Goal: Information Seeking & Learning: Learn about a topic

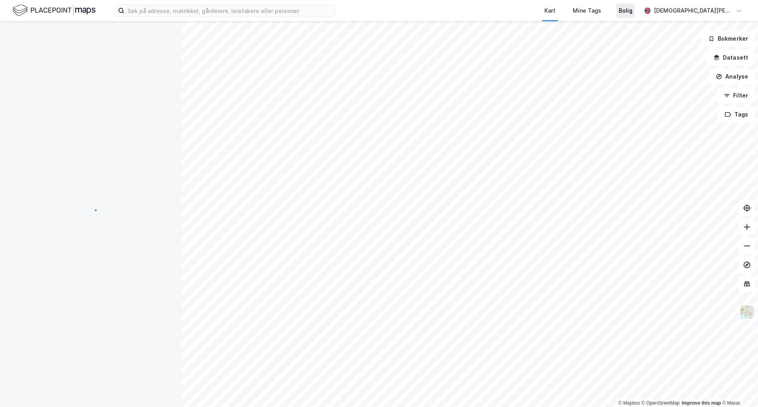
scroll to position [0, 0]
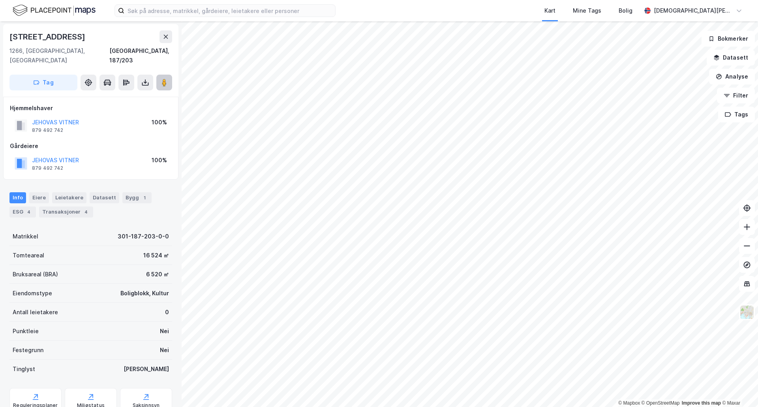
click at [167, 79] on image at bounding box center [164, 83] width 5 height 8
click at [430, 19] on div "Kart Mine Tags Bolig [PERSON_NAME] © Mapbox © OpenStreetMap Improve this map © …" at bounding box center [379, 203] width 758 height 407
click at [363, 407] on html "Kart Mine Tags Bolig [PERSON_NAME] © Mapbox © OpenStreetMap Improve this map © …" at bounding box center [379, 203] width 758 height 407
